Goal: Task Accomplishment & Management: Complete application form

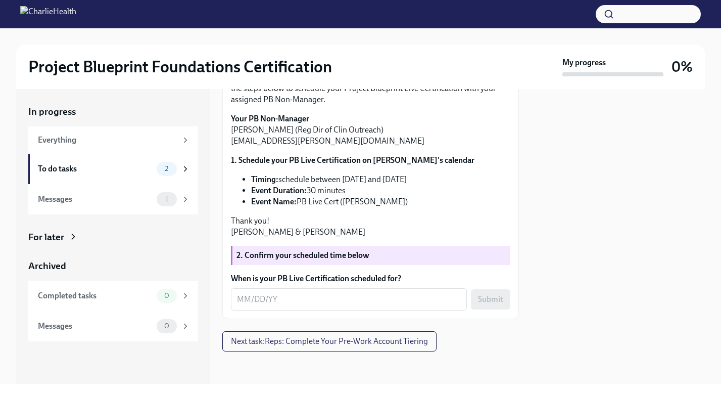
scroll to position [136, 0]
drag, startPoint x: 231, startPoint y: 117, endPoint x: 281, endPoint y: 126, distance: 50.8
click at [281, 126] on div "Hi [PERSON_NAME]! We're excited to get you Project Blueprint "certified" in the…" at bounding box center [370, 145] width 279 height 185
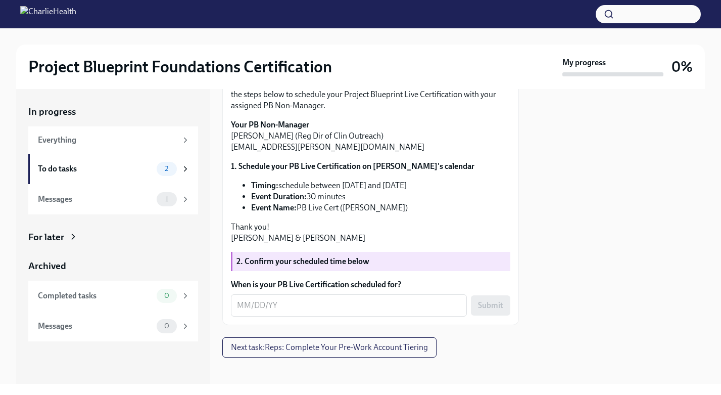
scroll to position [123, 0]
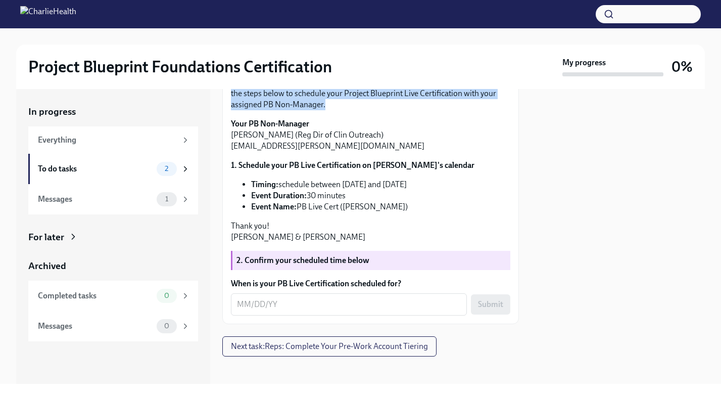
drag, startPoint x: 233, startPoint y: 150, endPoint x: 343, endPoint y: 172, distance: 111.4
click at [343, 110] on p "We're excited to get you Project Blueprint "certified" in the next few weeks! F…" at bounding box center [370, 93] width 279 height 33
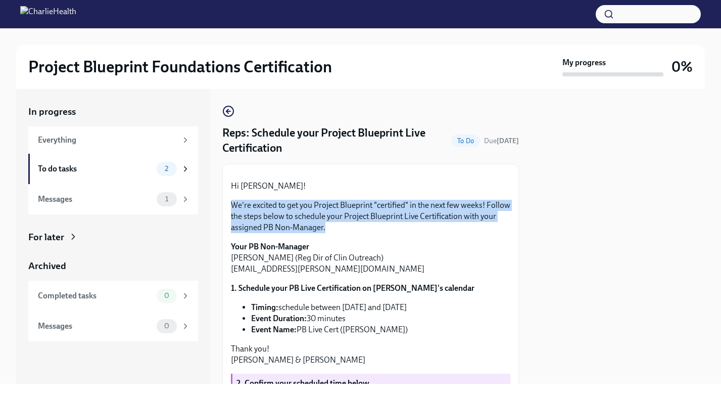
scroll to position [126, 0]
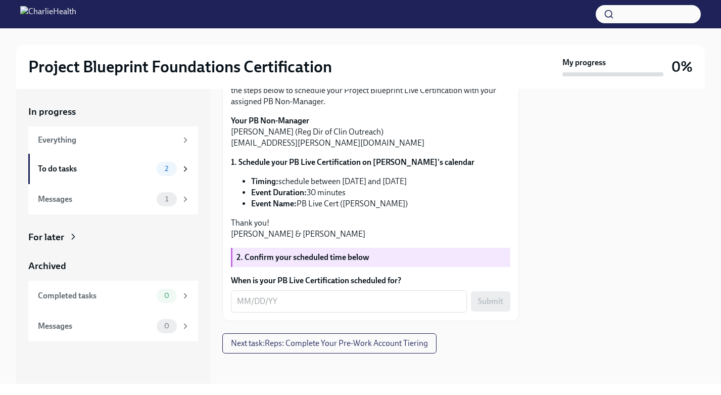
click at [232, 66] on p "Hi [PERSON_NAME]!" at bounding box center [370, 60] width 279 height 11
drag, startPoint x: 232, startPoint y: 128, endPoint x: 280, endPoint y: 139, distance: 49.4
click at [280, 139] on div "Hi [PERSON_NAME]! We're excited to get you Project Blueprint "certified" in the…" at bounding box center [370, 147] width 279 height 185
drag, startPoint x: 230, startPoint y: 144, endPoint x: 335, endPoint y: 171, distance: 108.5
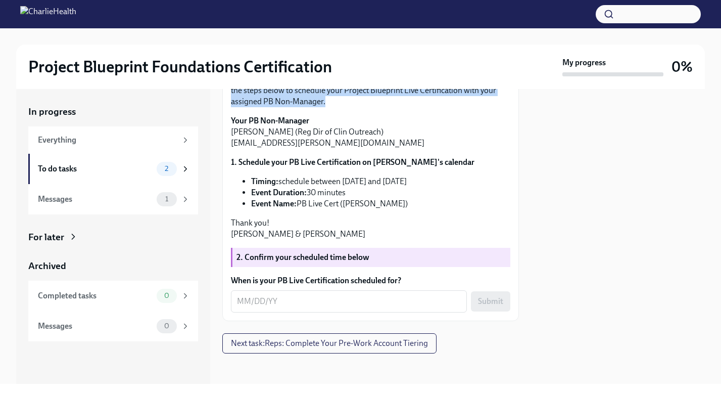
click at [335, 171] on div "Hi [PERSON_NAME]! We're excited to get you Project Blueprint "certified" in the…" at bounding box center [370, 179] width 297 height 283
click at [335, 107] on p "We're excited to get you Project Blueprint "certified" in the next few weeks! F…" at bounding box center [370, 90] width 279 height 33
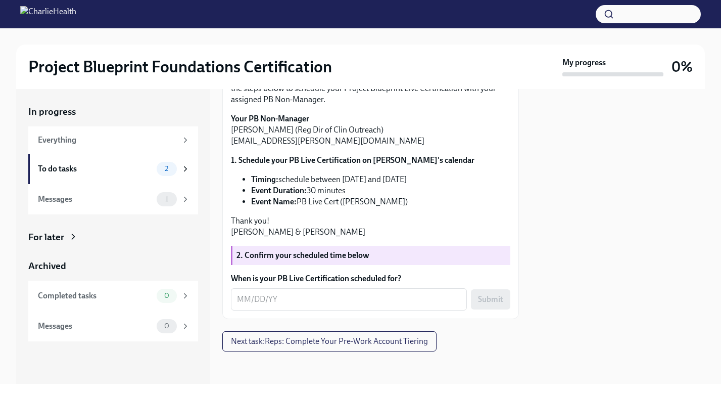
scroll to position [190, 0]
drag, startPoint x: 232, startPoint y: 135, endPoint x: 273, endPoint y: 135, distance: 40.9
click at [273, 135] on p "Your PB Non-Manager [PERSON_NAME] (Reg Dir of Clin Outreach) [PERSON_NAME][EMAI…" at bounding box center [370, 129] width 279 height 33
drag, startPoint x: 349, startPoint y: 147, endPoint x: 230, endPoint y: 146, distance: 118.7
click at [230, 146] on div "Hi [PERSON_NAME]! We're excited to get you Project Blueprint "certified" in the…" at bounding box center [370, 177] width 297 height 283
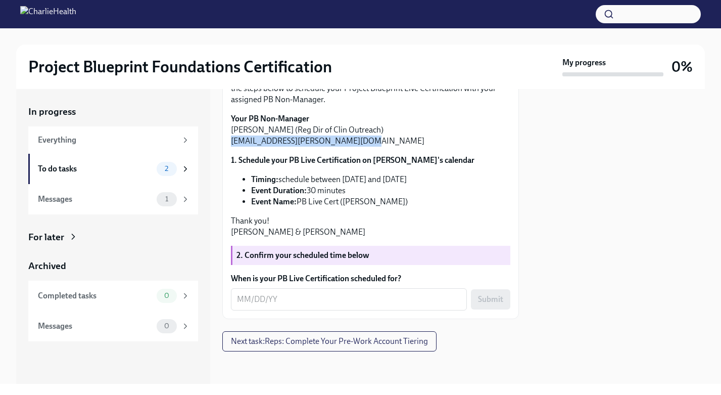
copy p "[EMAIL_ADDRESS][PERSON_NAME][DOMAIN_NAME]"
drag, startPoint x: 300, startPoint y: 208, endPoint x: 398, endPoint y: 213, distance: 98.2
click at [398, 213] on div "Hi [PERSON_NAME]! We're excited to get you Project Blueprint "certified" in the…" at bounding box center [370, 145] width 279 height 185
copy div "PB Live Cert ([PERSON_NAME])"
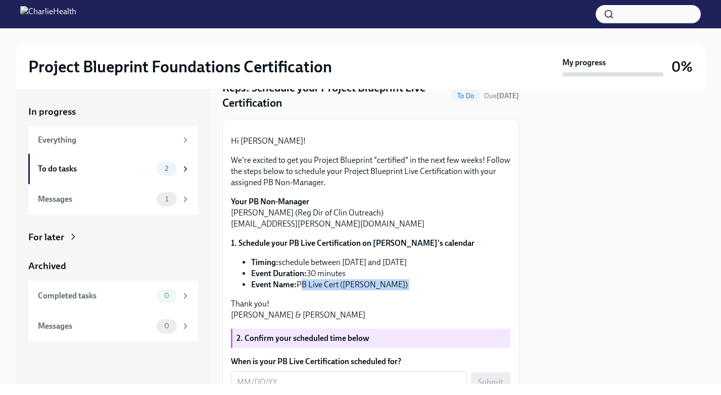
scroll to position [196, 0]
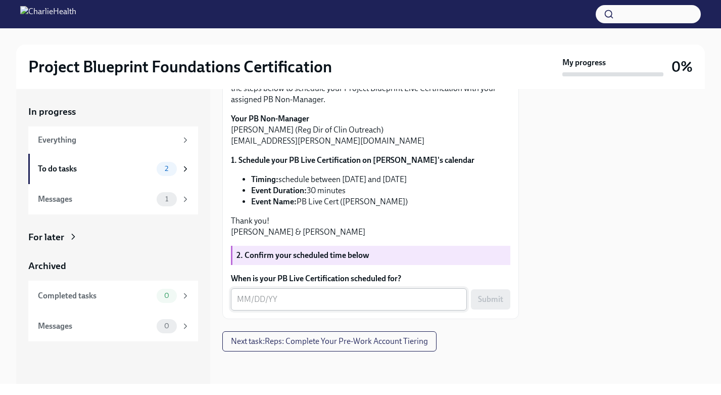
click at [311, 294] on textarea "When is your PB Live Certification scheduled for?" at bounding box center [349, 299] width 224 height 12
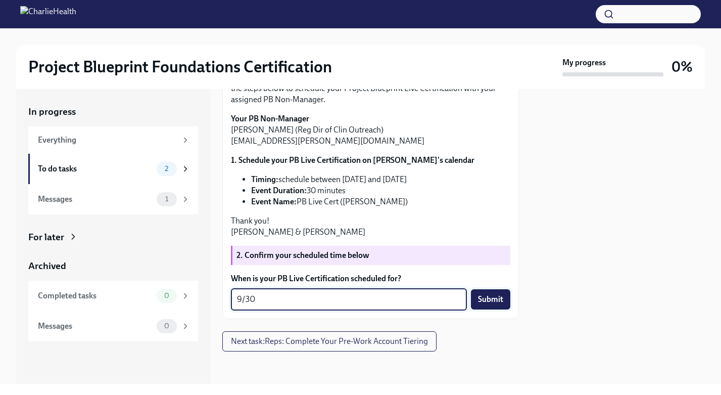
type textarea "9/30"
click at [487, 300] on span "Submit" at bounding box center [490, 299] width 25 height 10
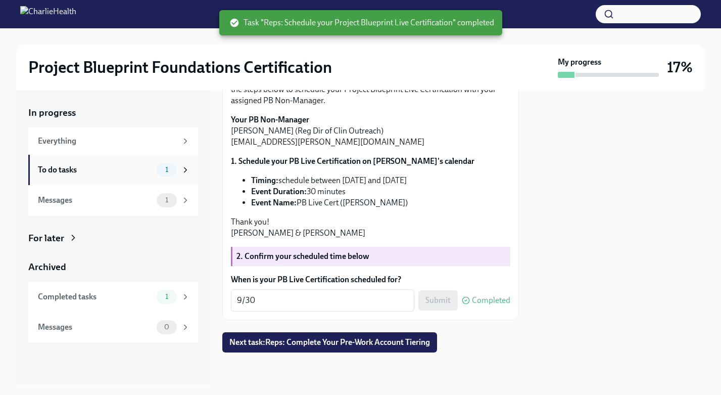
click at [184, 172] on icon at bounding box center [185, 169] width 3 height 5
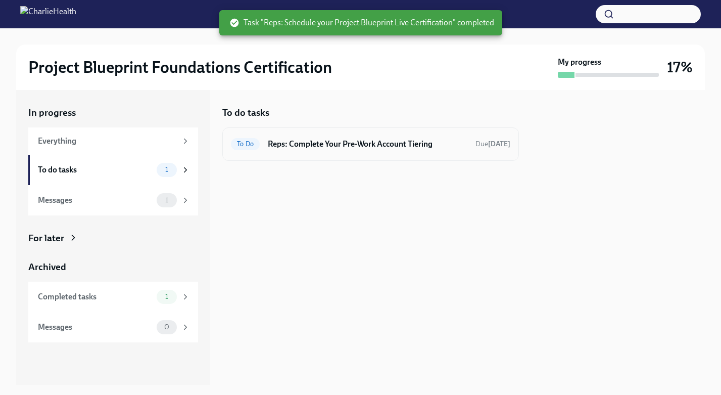
click at [317, 158] on div "To Do Reps: Complete Your Pre-Work Account Tiering Due [DATE]" at bounding box center [370, 143] width 297 height 33
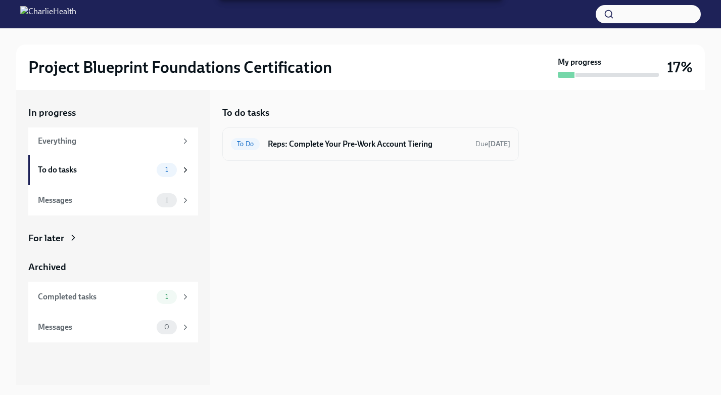
click at [290, 146] on h6 "Reps: Complete Your Pre-Work Account Tiering" at bounding box center [368, 143] width 200 height 11
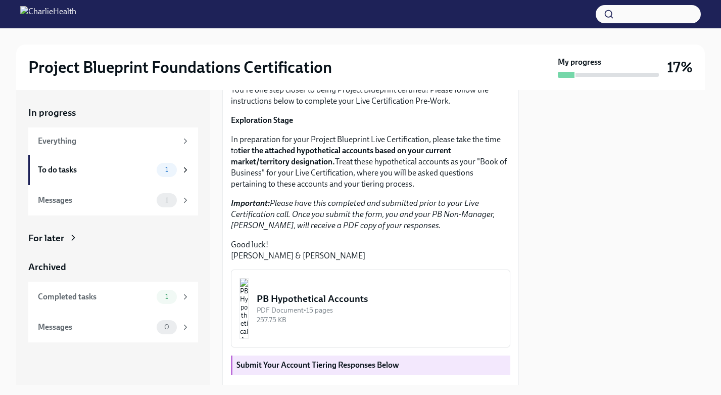
scroll to position [116, 0]
